Goal: Task Accomplishment & Management: Manage account settings

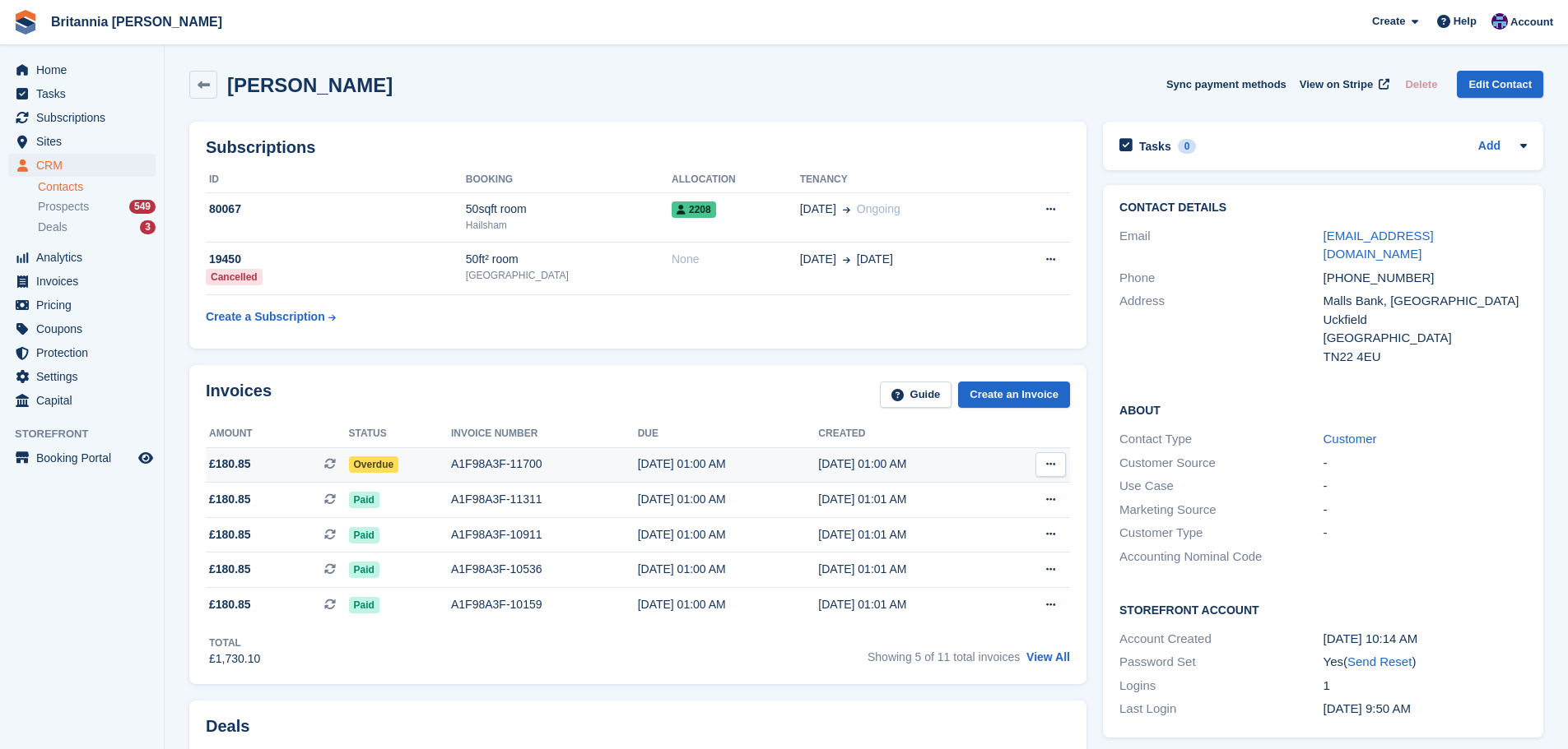
click at [695, 465] on div "19 Sep, 01:00 AM" at bounding box center [728, 464] width 181 height 17
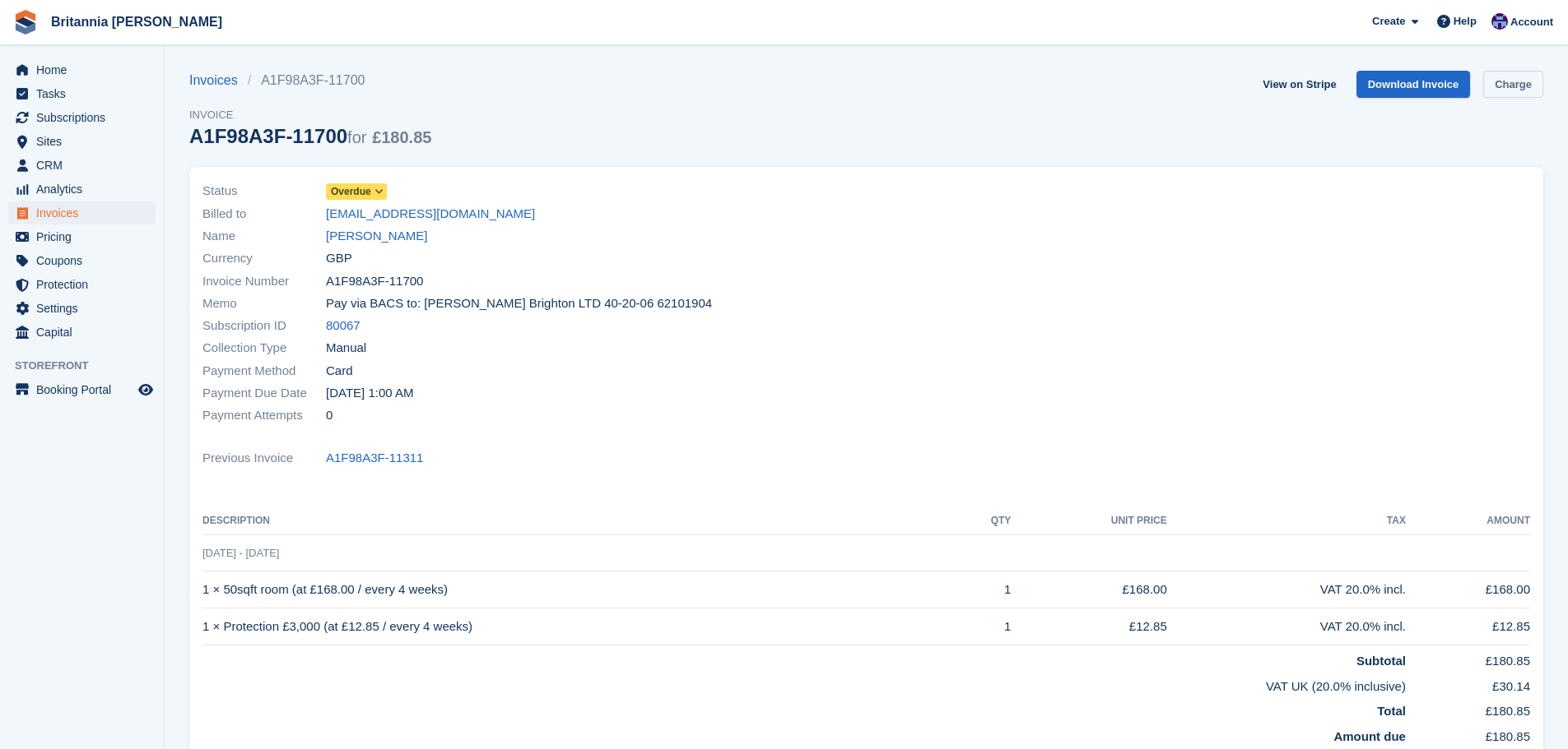
click at [1500, 93] on link "Charge" at bounding box center [1513, 84] width 60 height 27
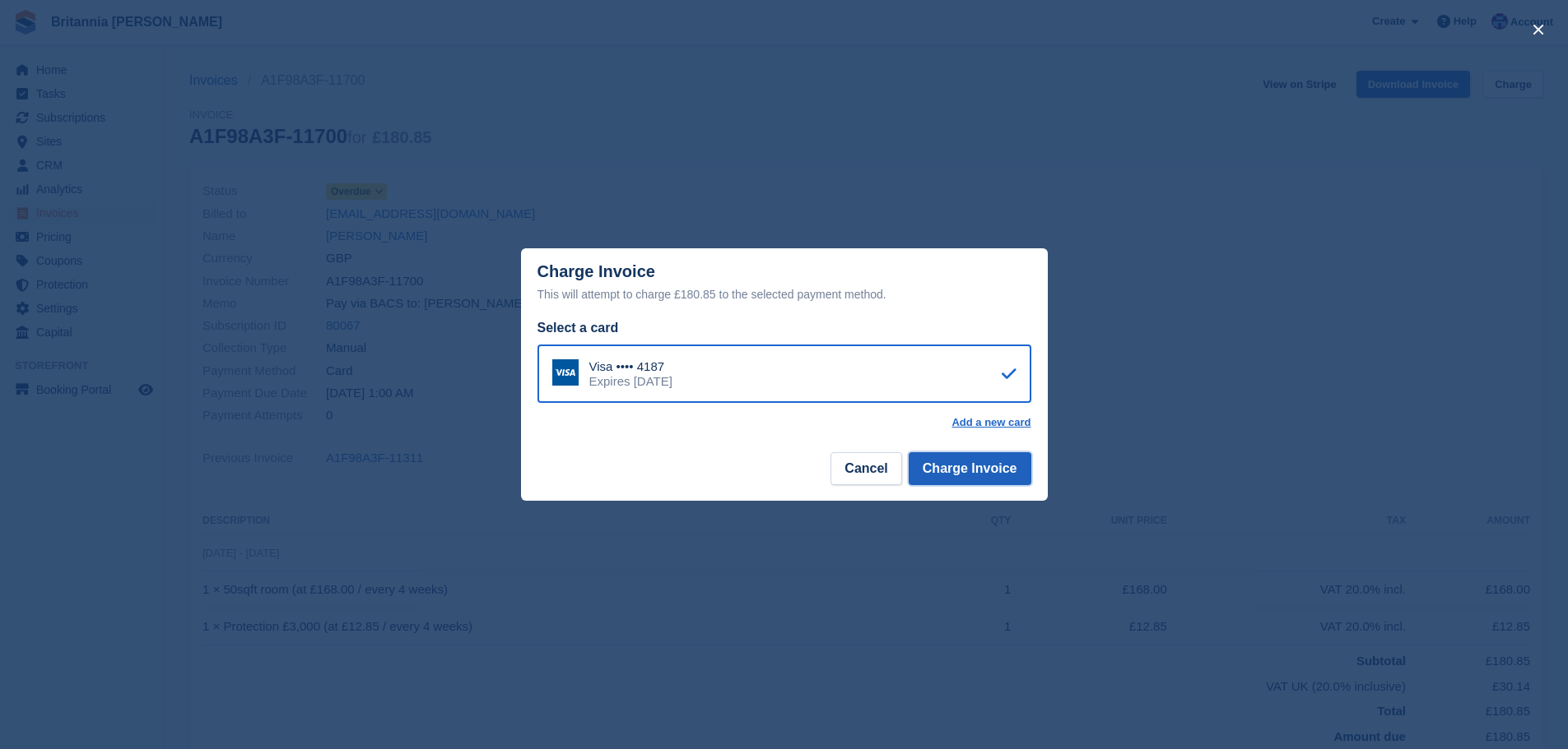
click at [978, 477] on button "Charge Invoice" at bounding box center [970, 469] width 122 height 33
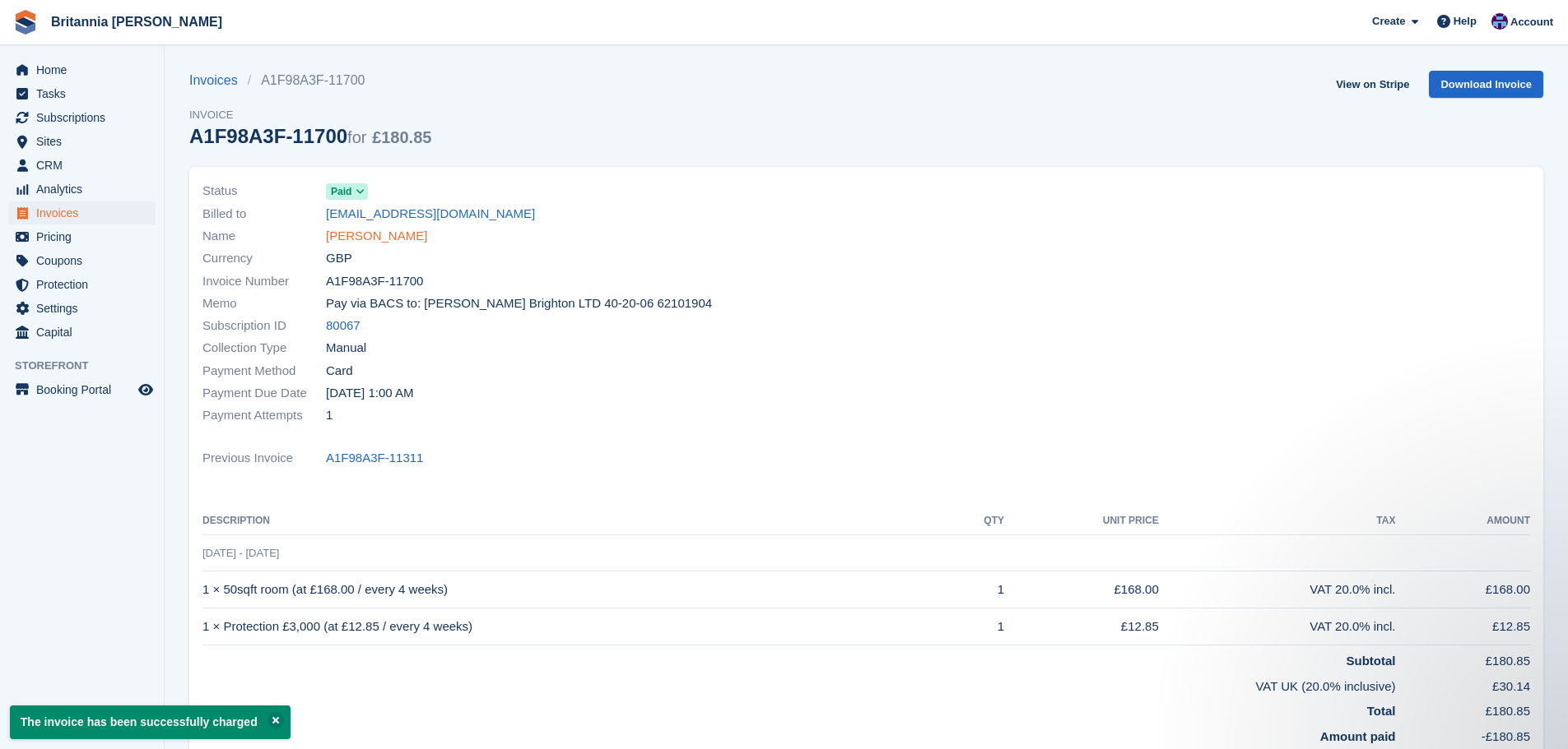
click at [383, 232] on link "Judith Catto" at bounding box center [376, 237] width 101 height 19
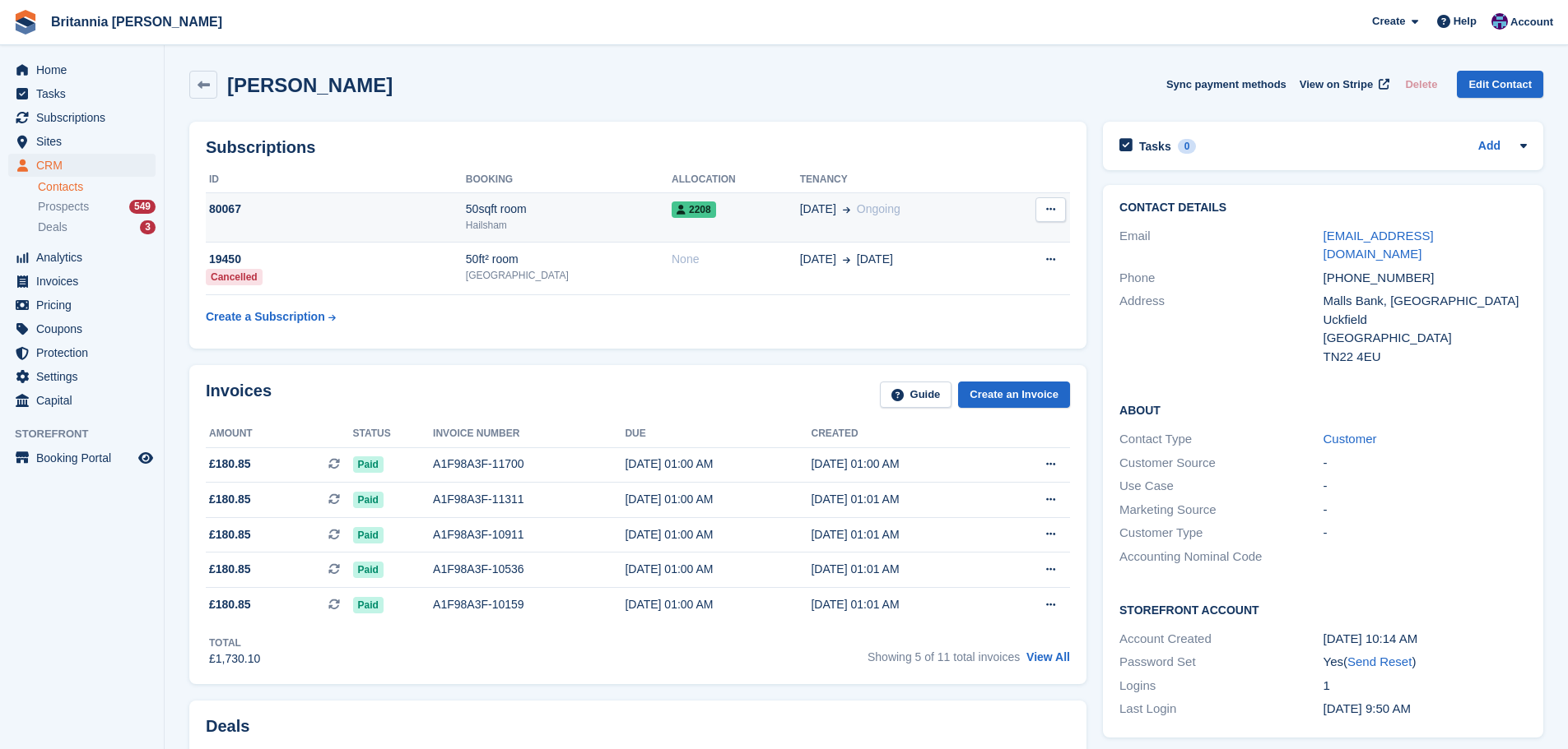
click at [596, 220] on div "Hailsham" at bounding box center [569, 225] width 206 height 15
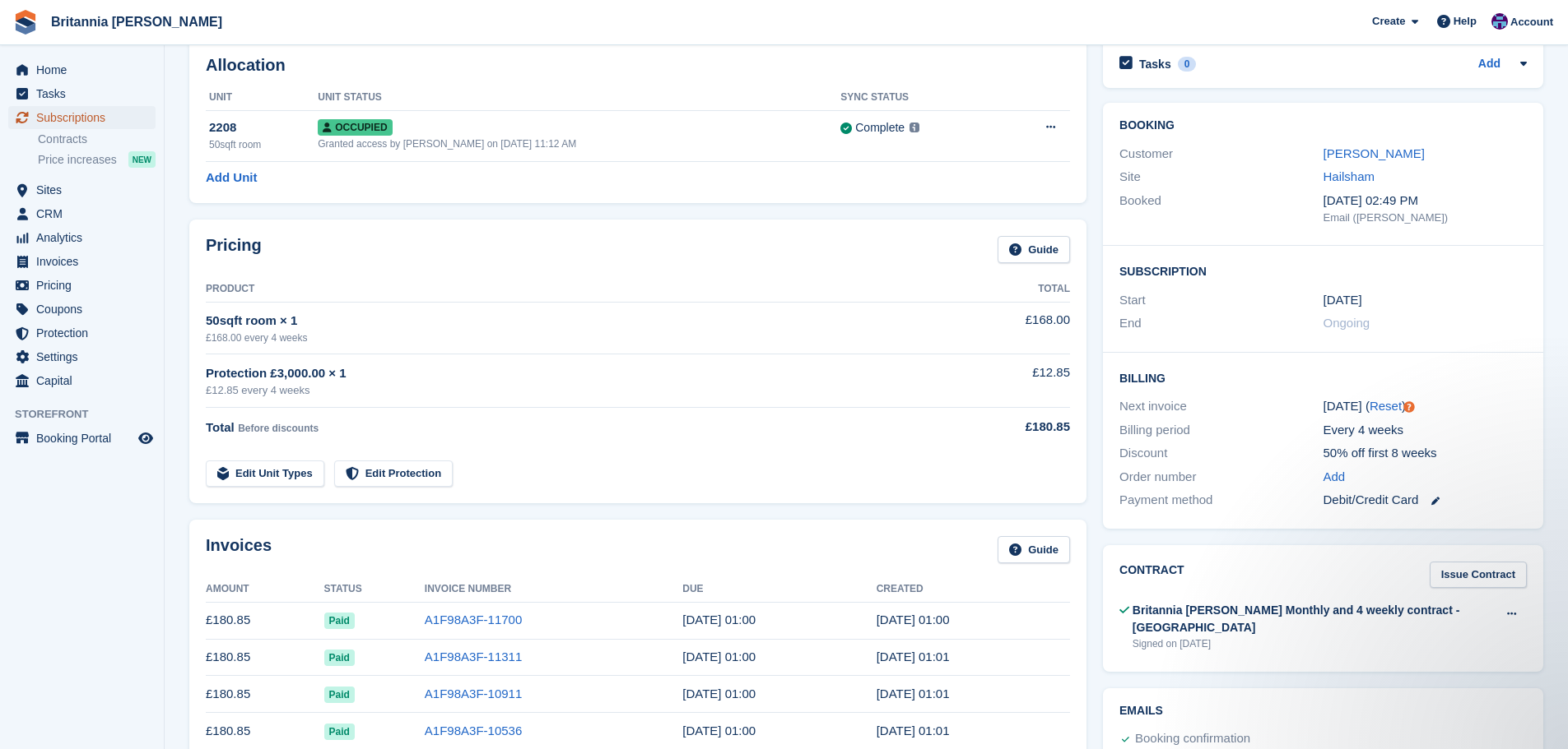
click at [104, 120] on span "Subscriptions" at bounding box center [85, 118] width 99 height 23
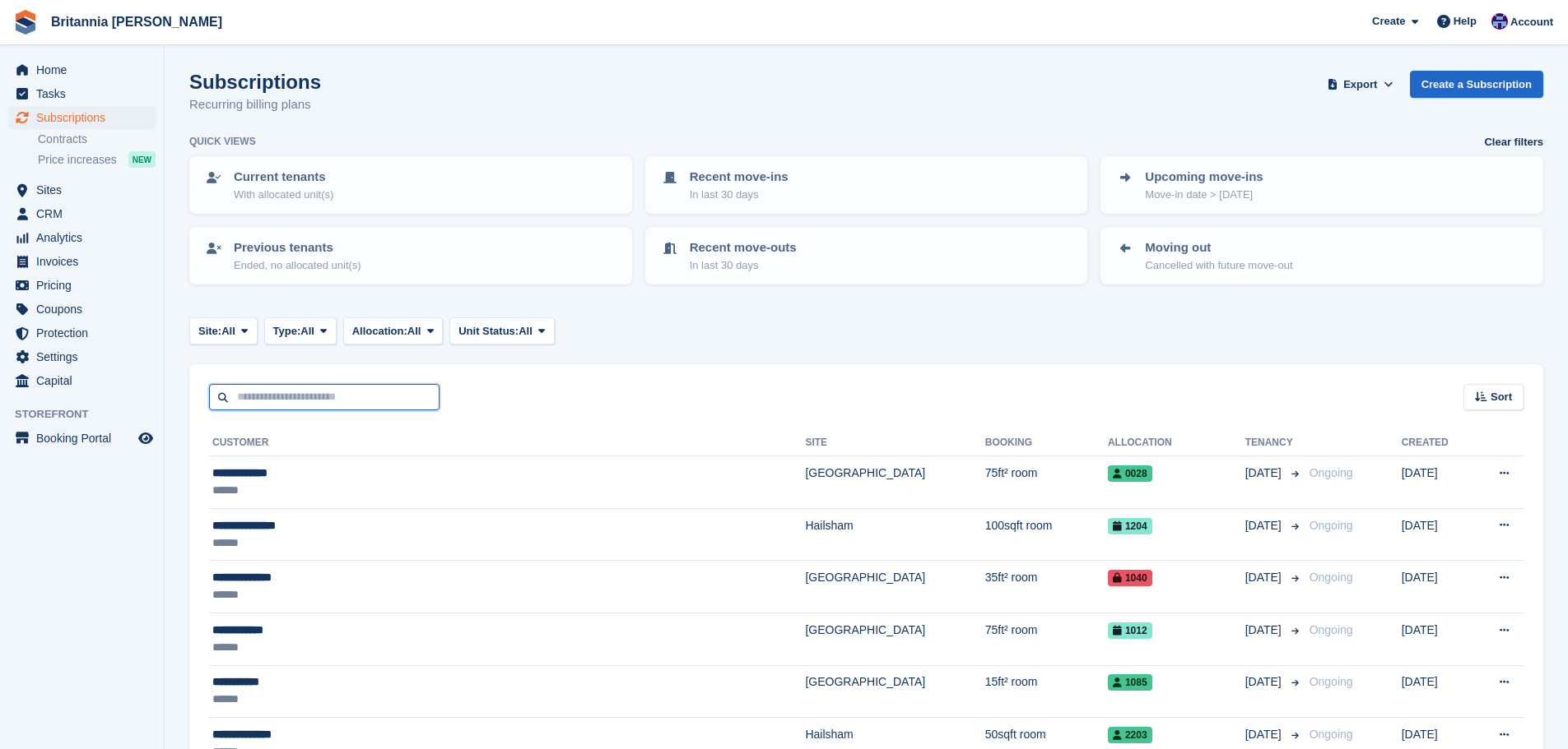
click at [306, 393] on input "text" at bounding box center [324, 397] width 231 height 27
type input "****"
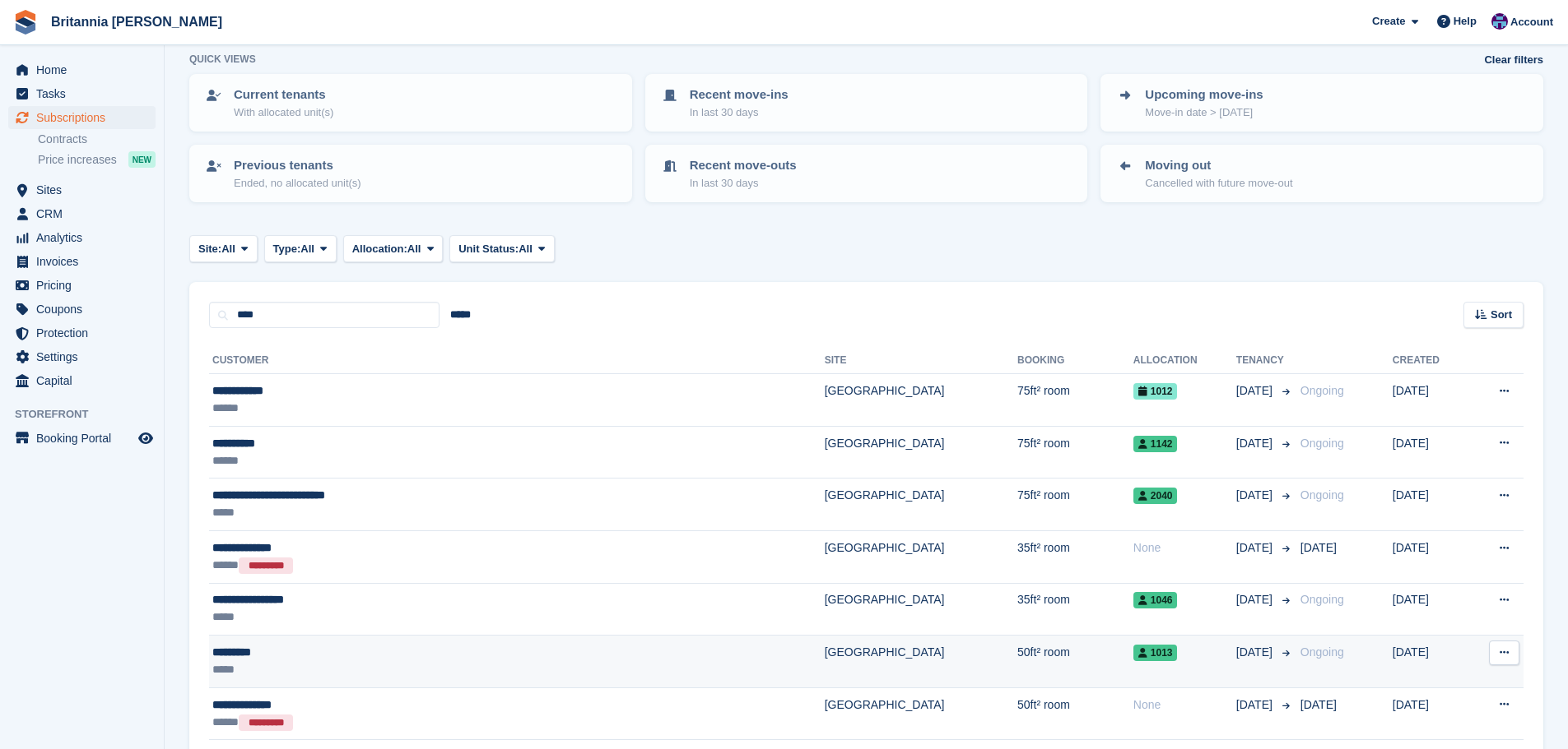
scroll to position [164, 0]
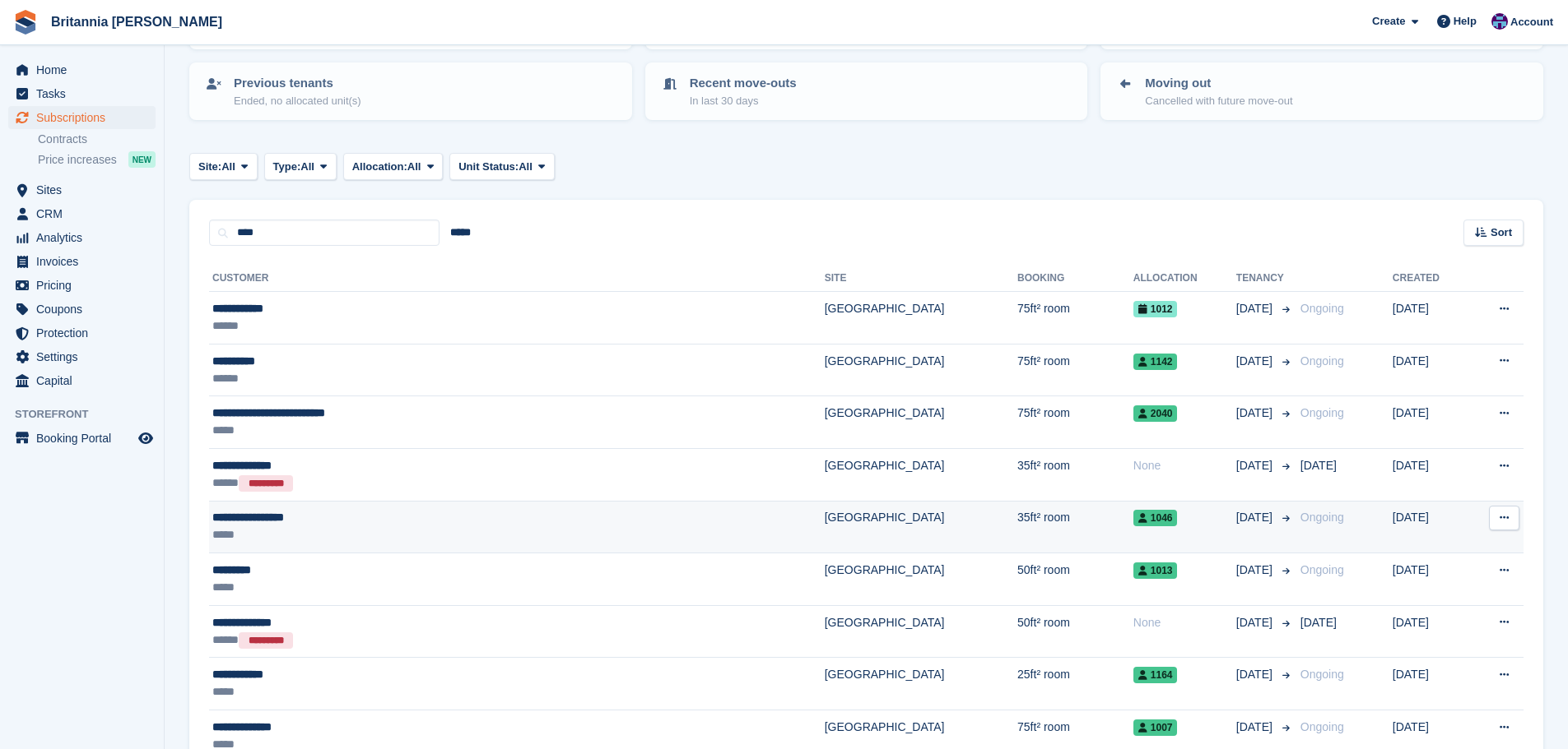
click at [331, 512] on div "**********" at bounding box center [402, 518] width 379 height 17
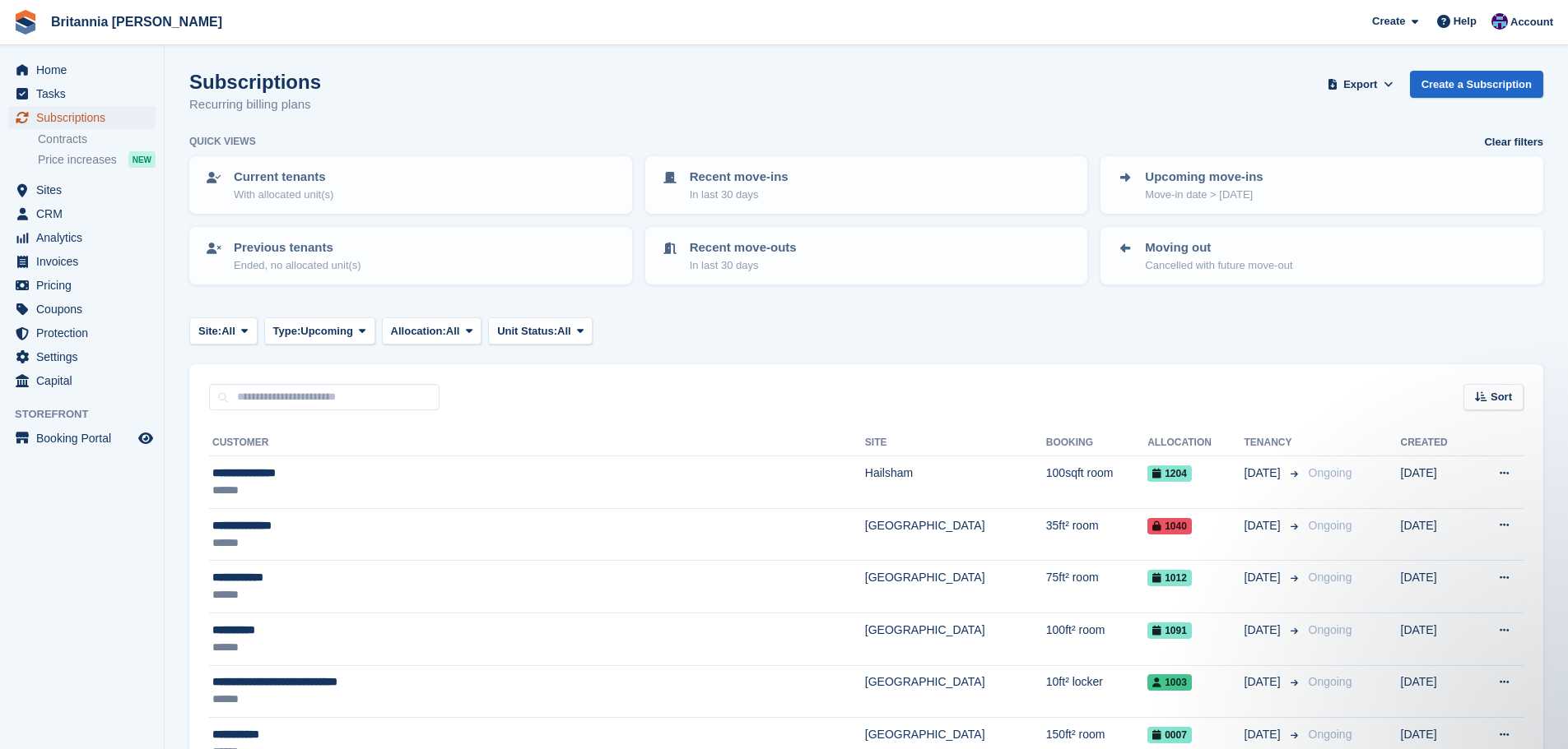
drag, startPoint x: 107, startPoint y: 121, endPoint x: 475, endPoint y: 15, distance: 383.0
click at [107, 121] on span "Subscriptions" at bounding box center [85, 118] width 99 height 23
